Goal: Find contact information: Find contact information

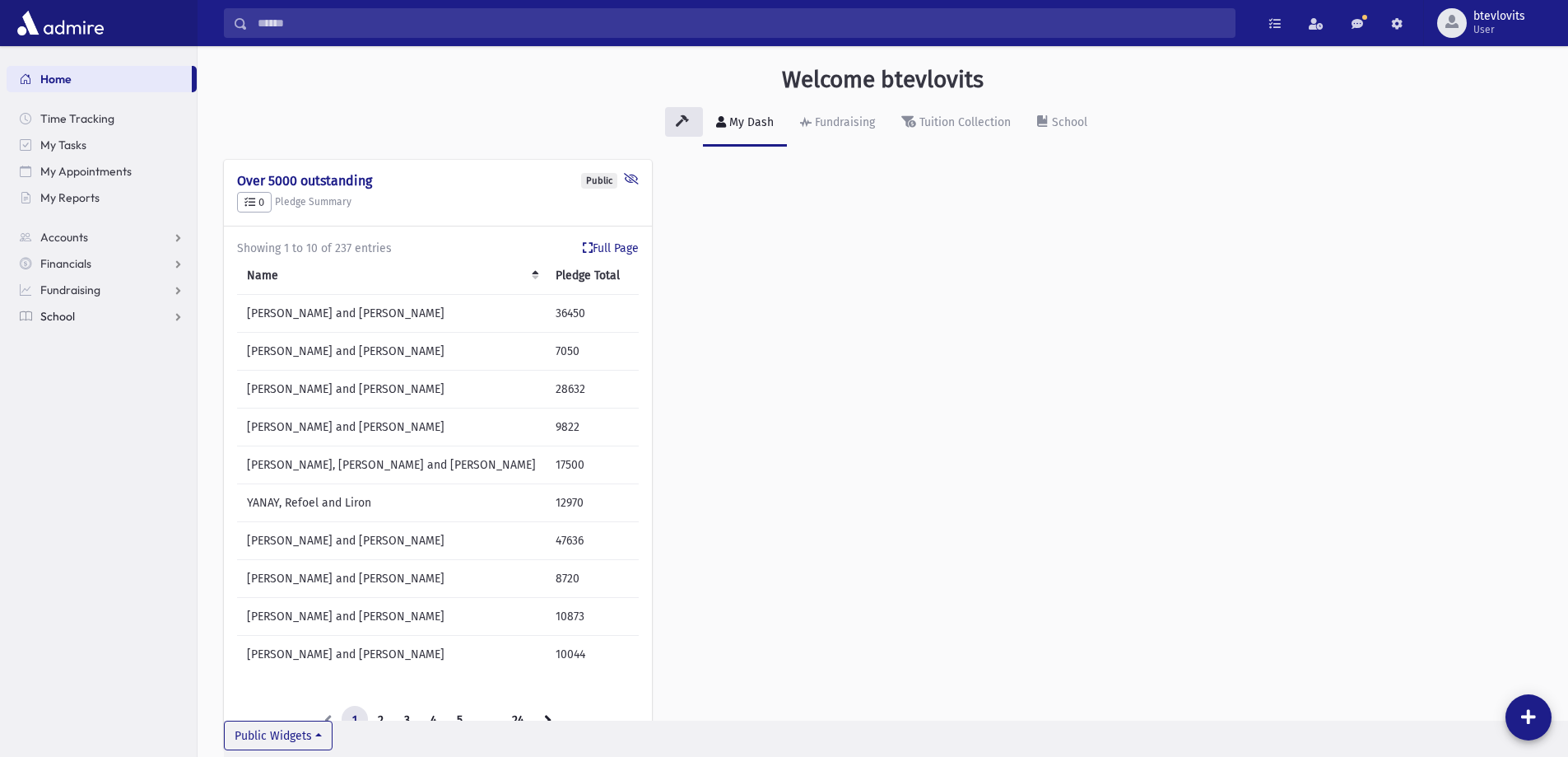
click at [107, 319] on link "School" at bounding box center [101, 316] width 190 height 26
click at [96, 235] on link "Accounts" at bounding box center [101, 237] width 190 height 26
click at [95, 254] on link "Account List" at bounding box center [101, 263] width 190 height 26
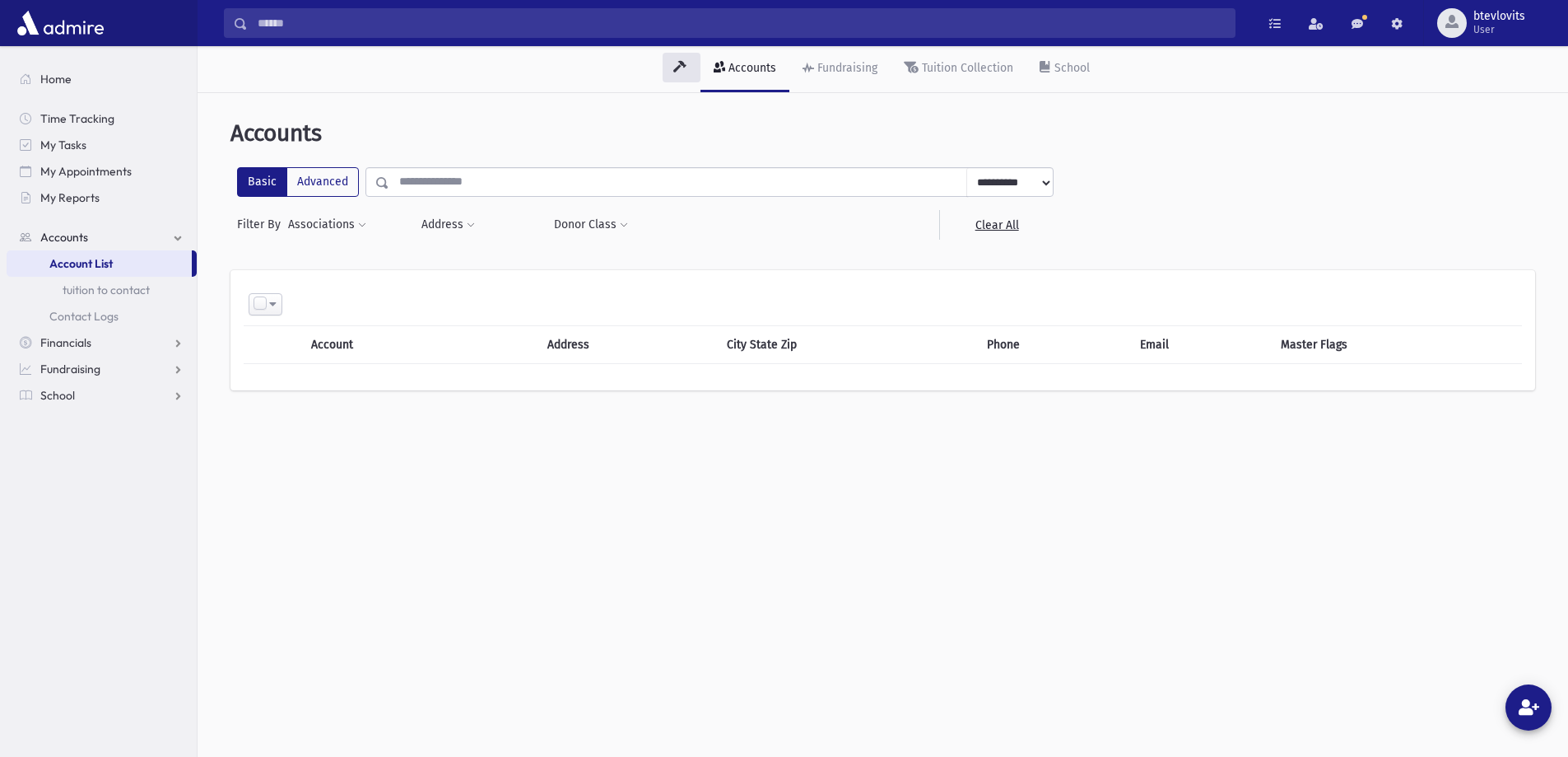
click at [447, 199] on div "**********" at bounding box center [645, 202] width 830 height 72
click at [451, 191] on input "text" at bounding box center [678, 182] width 578 height 30
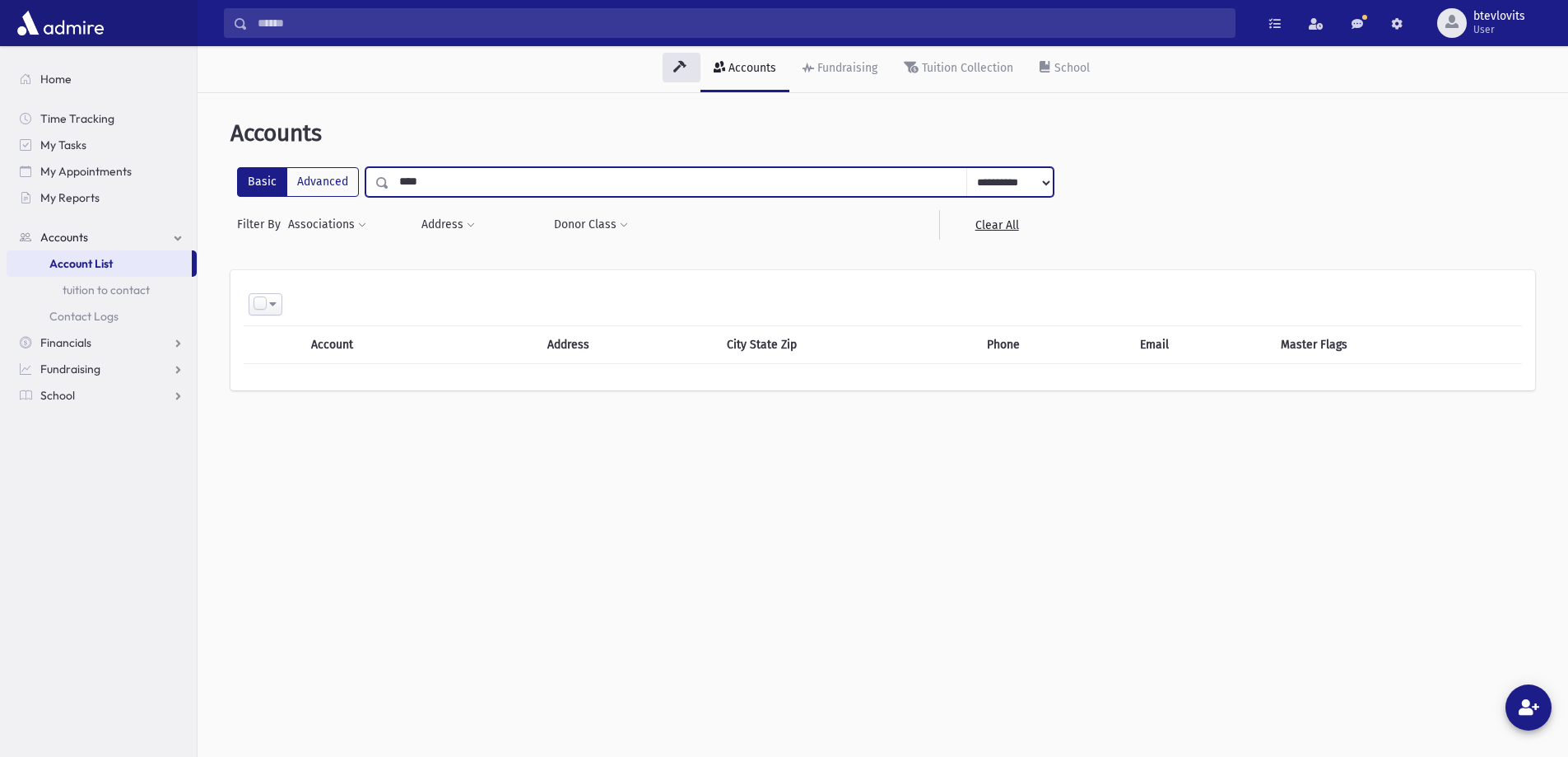
type input "****"
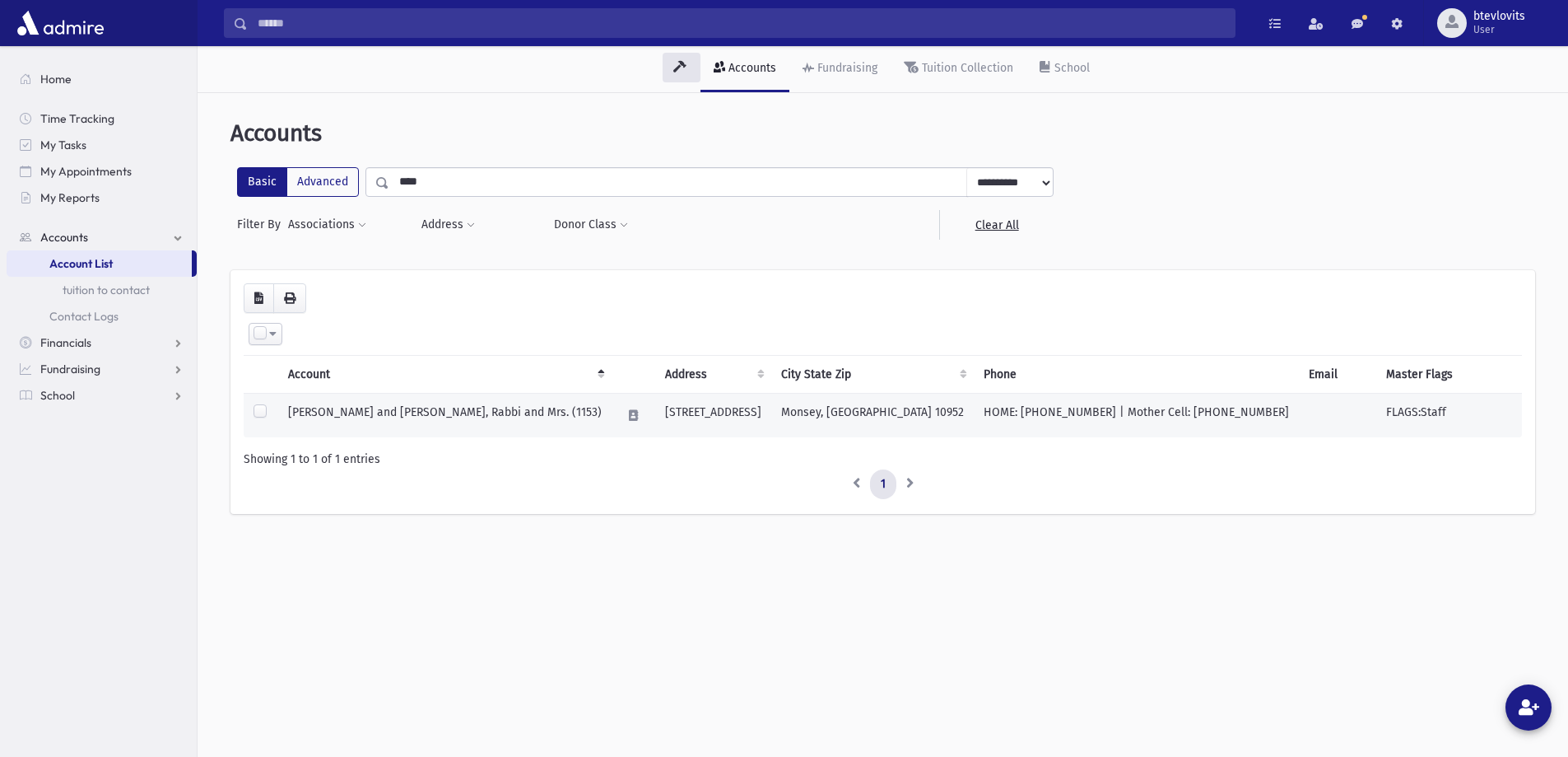
click at [504, 408] on td "FALK, Yisroel and Faygie, Rabbi and Mrs. (1153)" at bounding box center [445, 415] width 333 height 44
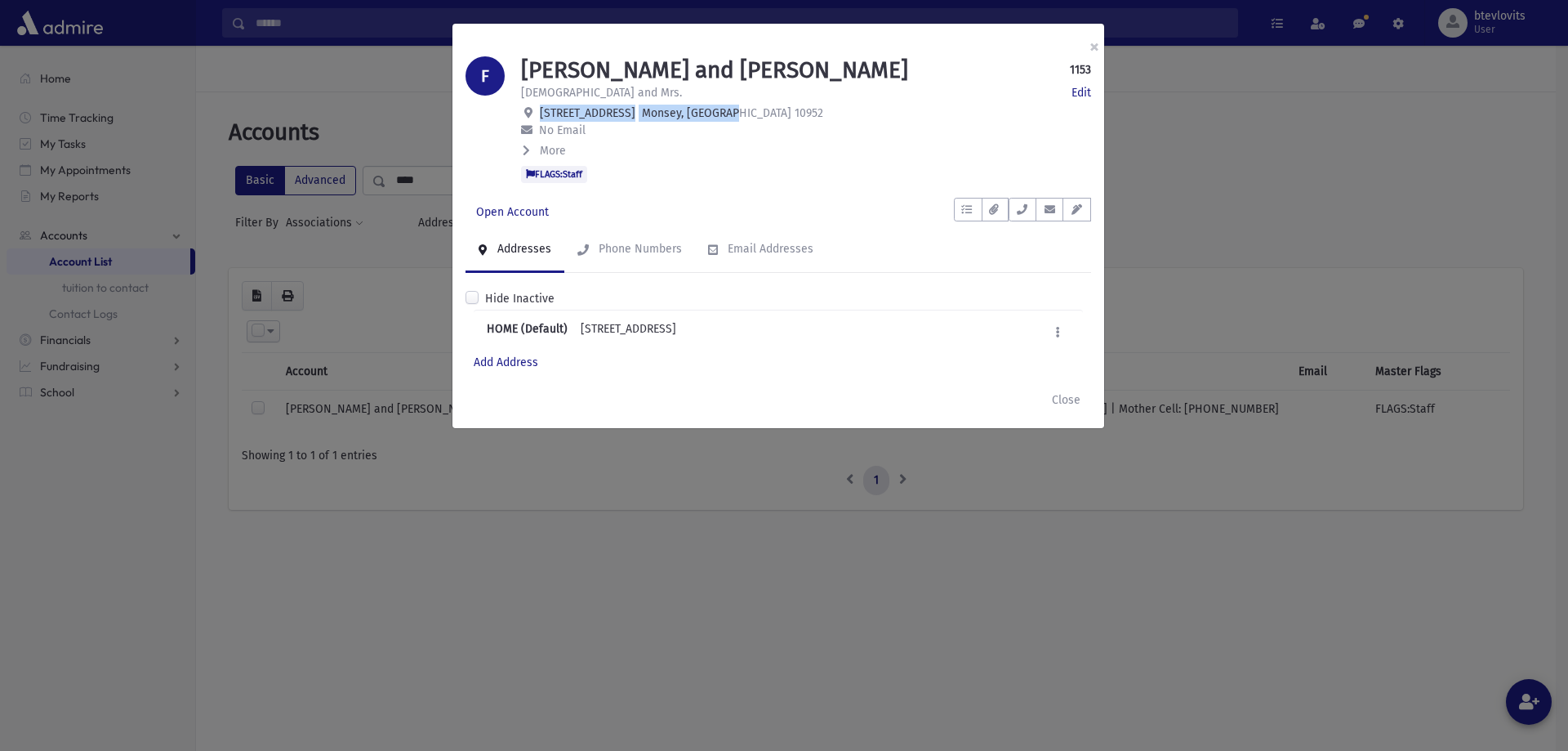
drag, startPoint x: 704, startPoint y: 115, endPoint x: 540, endPoint y: 118, distance: 164.0
click at [540, 118] on p "2 Elyon Rd Monsey, NY 10952" at bounding box center [805, 113] width 569 height 17
copy span "2 Elyon Rd Monsey, NY 10952"
click at [422, 658] on div "× F FALK, Yisroel and Faygie 1153 Edit Rabbi and Mrs. Edit 2 Elyon Rd Monsey, N…" at bounding box center [784, 376] width 1568 height 751
